Goal: Information Seeking & Learning: Find specific fact

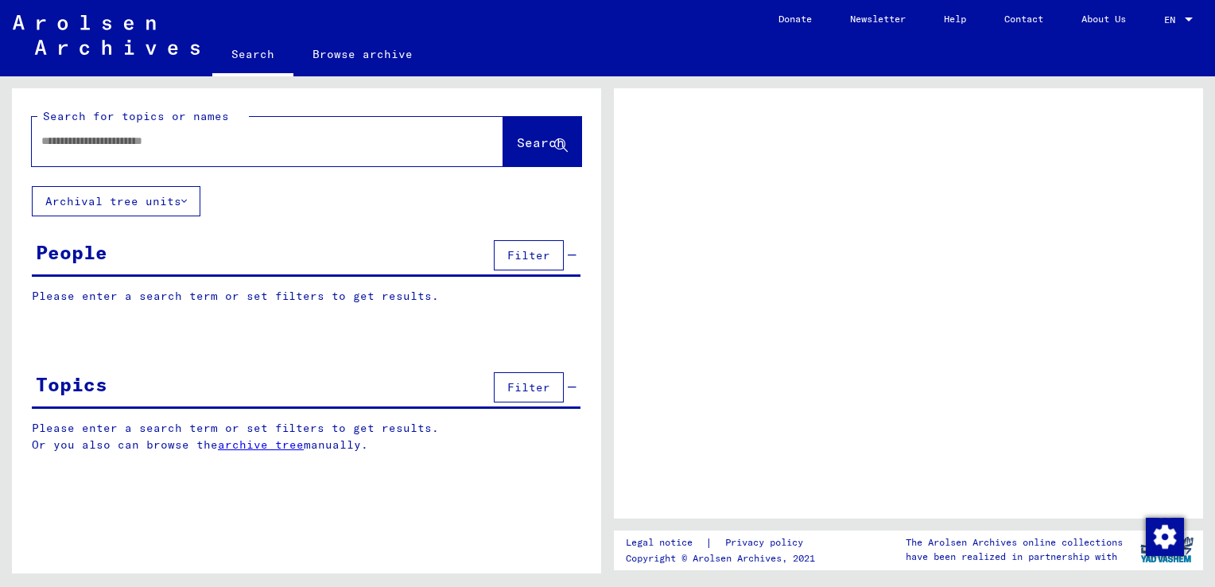
click at [54, 140] on input "text" at bounding box center [253, 141] width 424 height 17
type input "****"
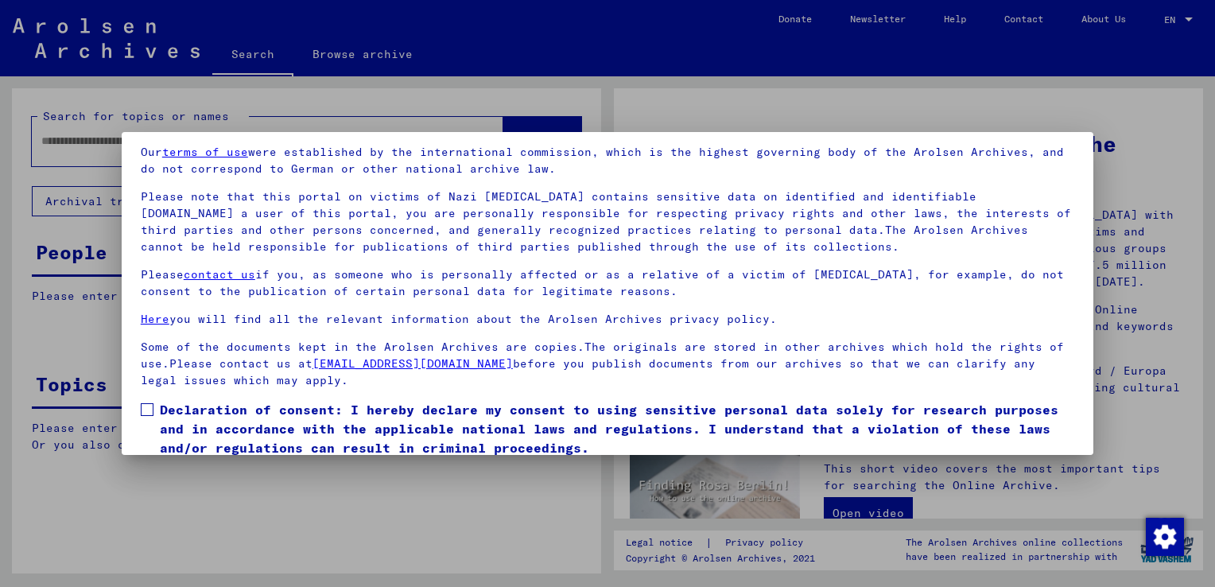
scroll to position [118, 0]
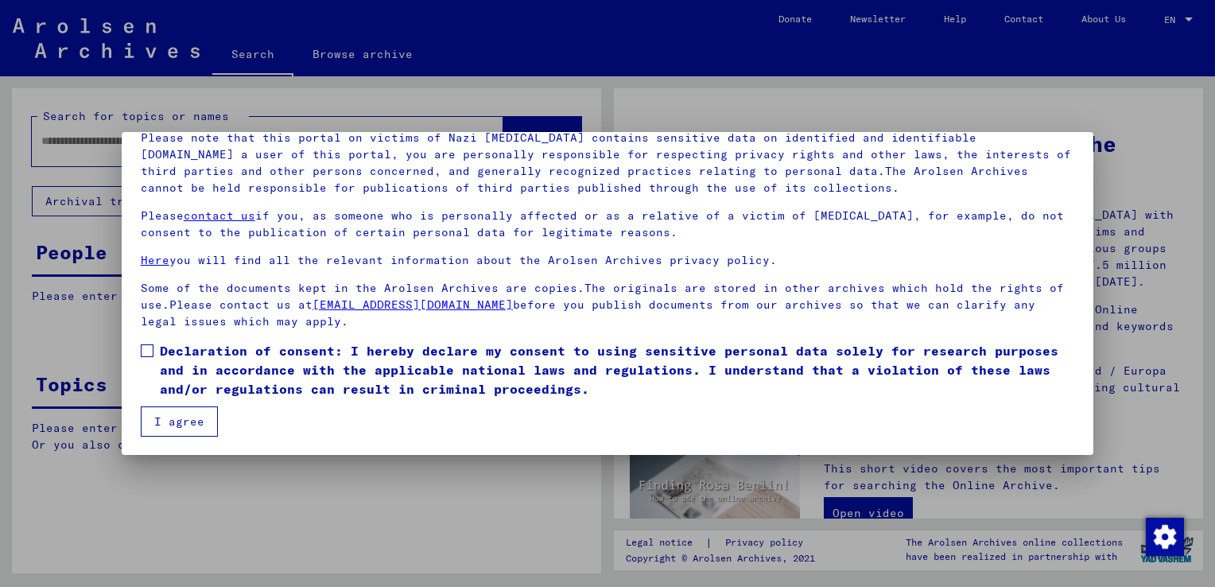
click at [146, 350] on span at bounding box center [147, 350] width 13 height 13
click at [169, 426] on button "I agree" at bounding box center [179, 421] width 77 height 30
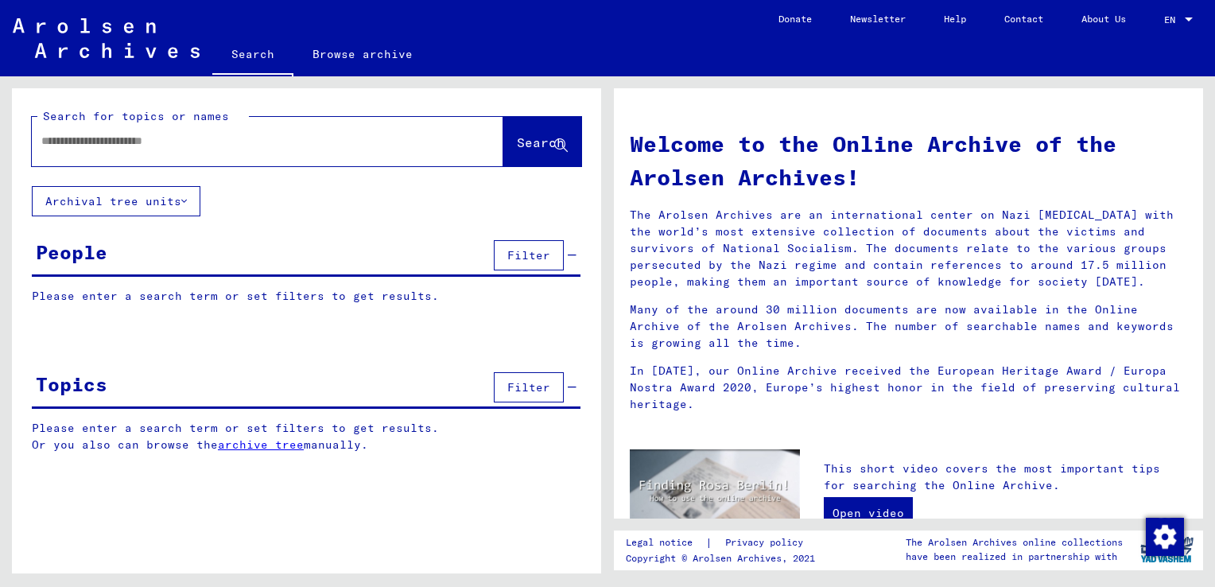
click at [49, 144] on input "text" at bounding box center [248, 141] width 414 height 17
type input "**********"
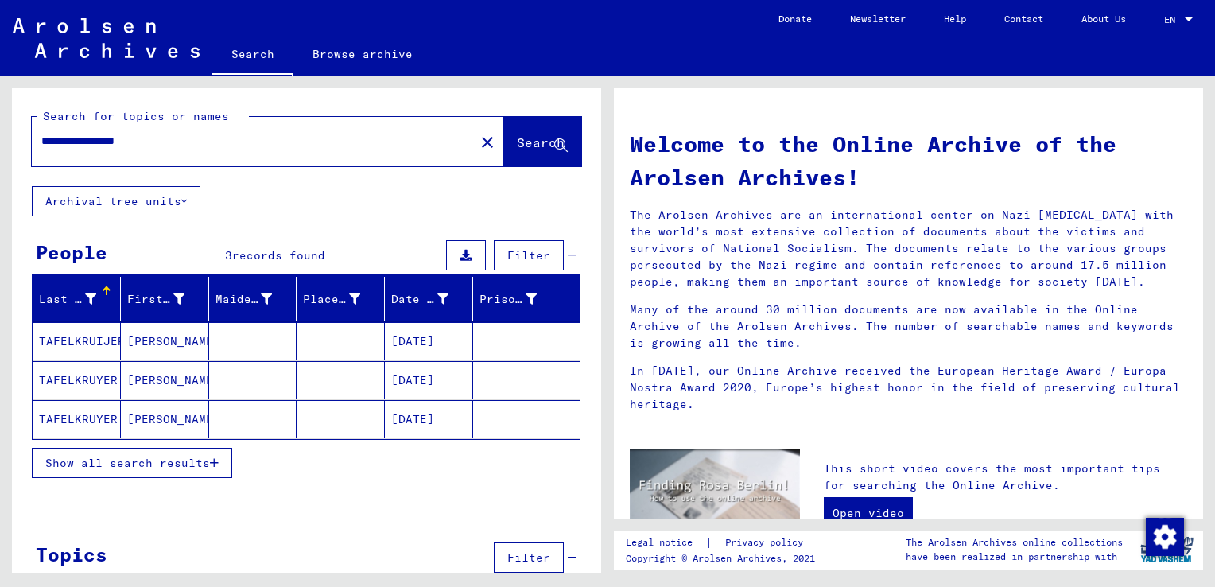
click at [99, 336] on mat-cell "TAFELKRUIJER" at bounding box center [77, 341] width 88 height 38
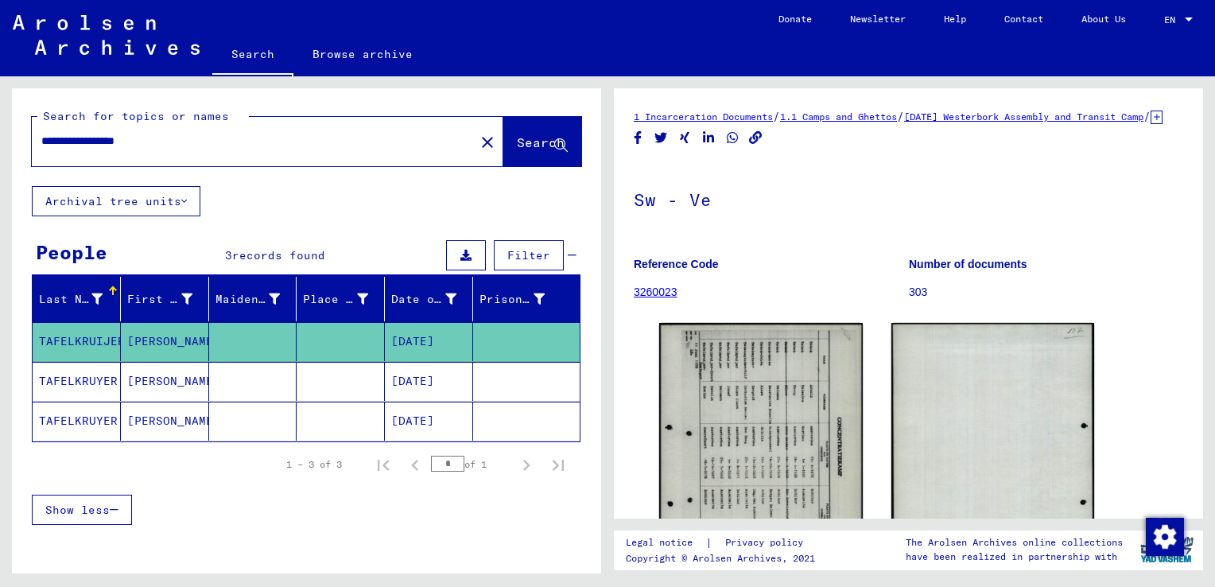
click at [91, 420] on mat-cell "TAFELKRUYER" at bounding box center [77, 421] width 88 height 39
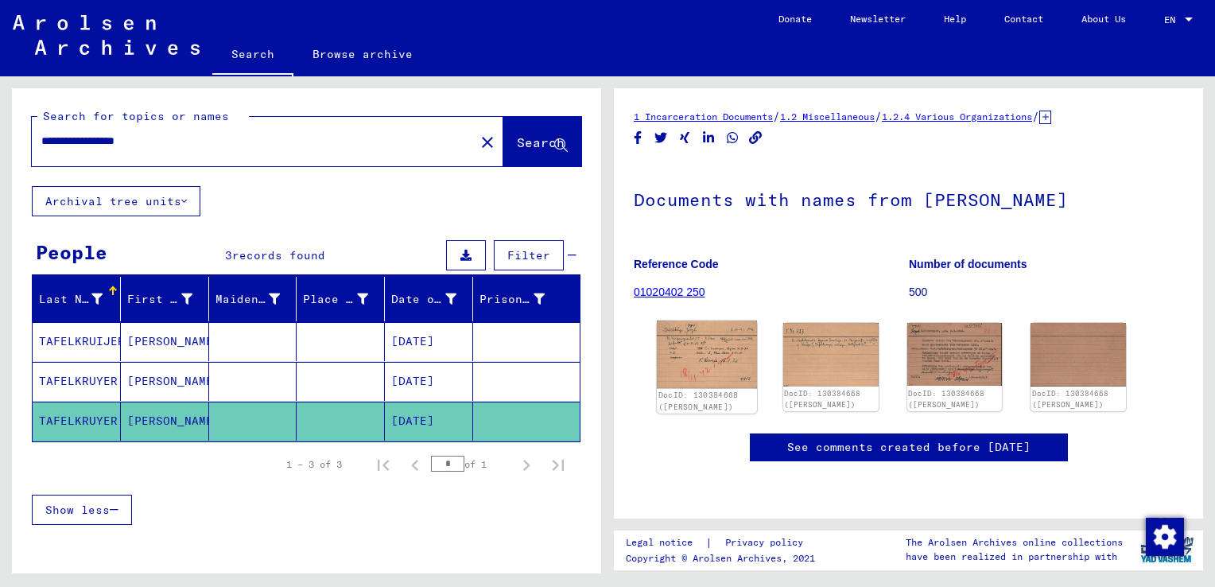
click at [713, 354] on img at bounding box center [707, 355] width 100 height 68
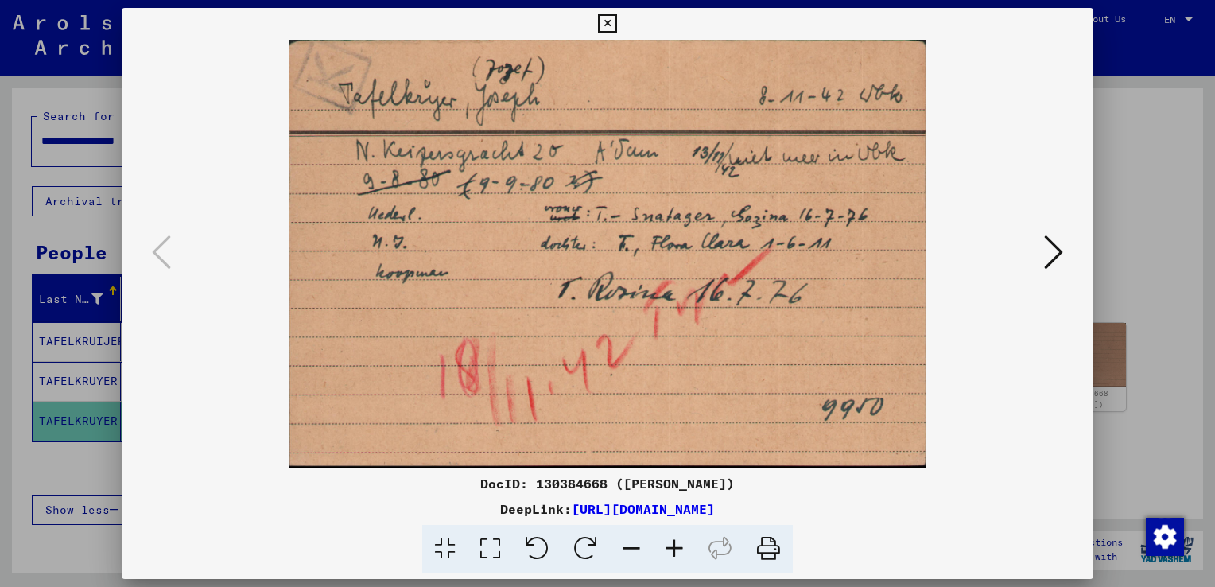
click at [1056, 251] on icon at bounding box center [1053, 252] width 19 height 38
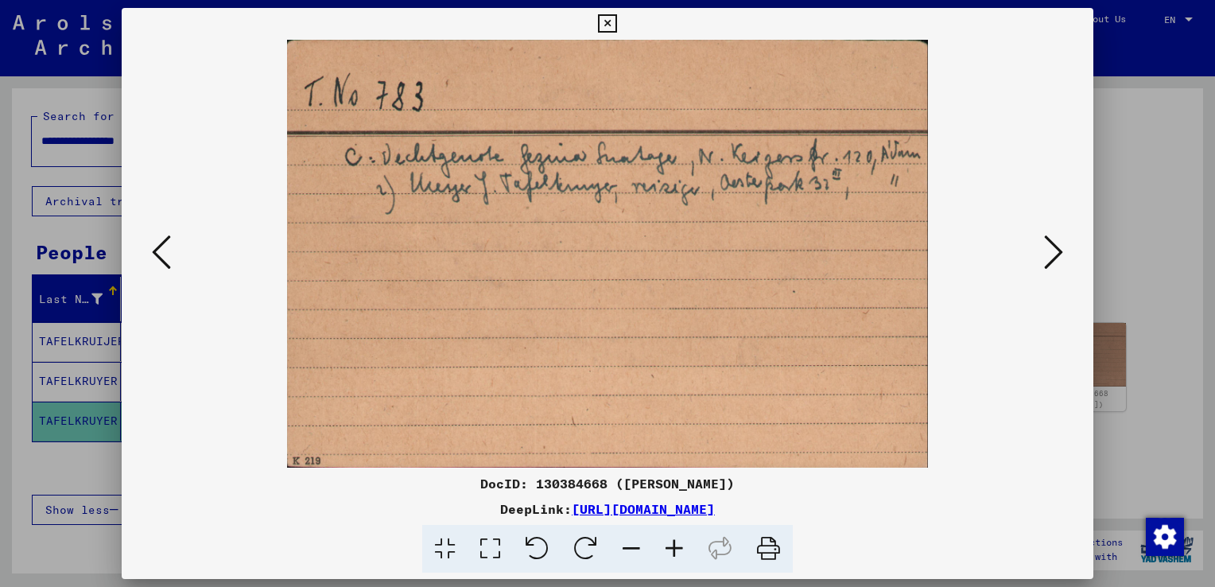
click at [1056, 251] on icon at bounding box center [1053, 252] width 19 height 38
